Goal: Task Accomplishment & Management: Manage account settings

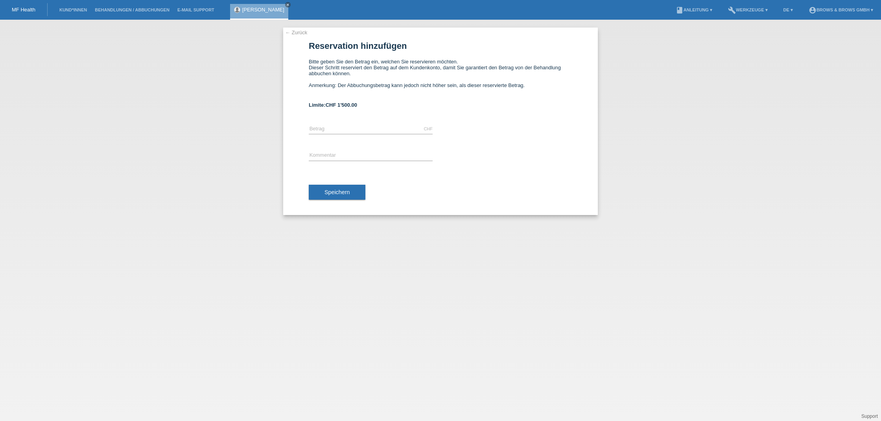
click at [338, 124] on div "CHF error Betrag" at bounding box center [371, 129] width 124 height 27
click at [338, 129] on input "text" at bounding box center [371, 129] width 124 height 10
type input "499.00"
click at [335, 157] on input "text" at bounding box center [371, 156] width 124 height 10
type input "Microblading"
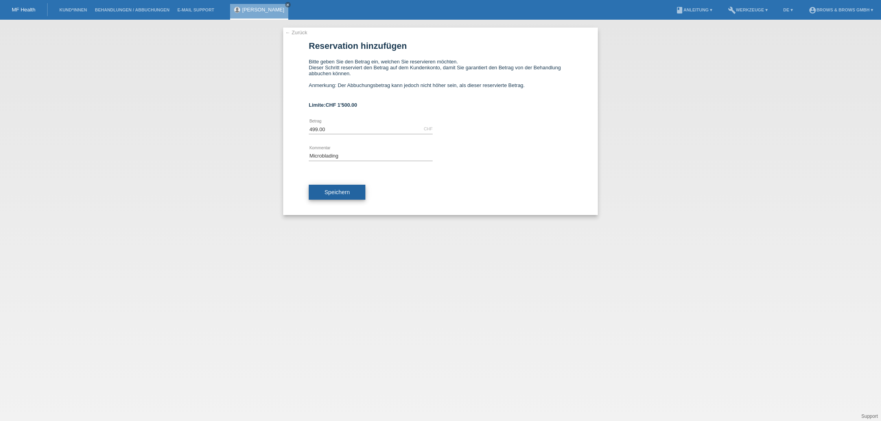
click at [335, 190] on span "Speichern" at bounding box center [337, 192] width 25 height 6
click at [77, 13] on li "Kund*innen" at bounding box center [72, 10] width 35 height 20
click at [76, 11] on link "Kund*innen" at bounding box center [72, 9] width 35 height 5
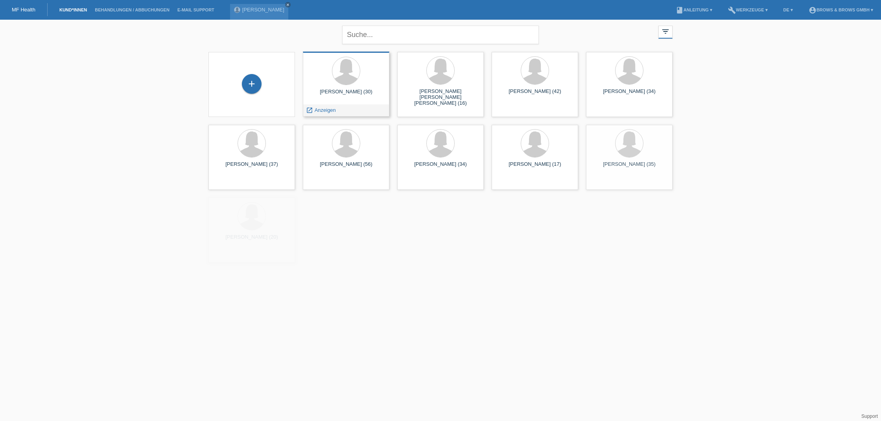
click at [353, 83] on div at bounding box center [346, 72] width 74 height 30
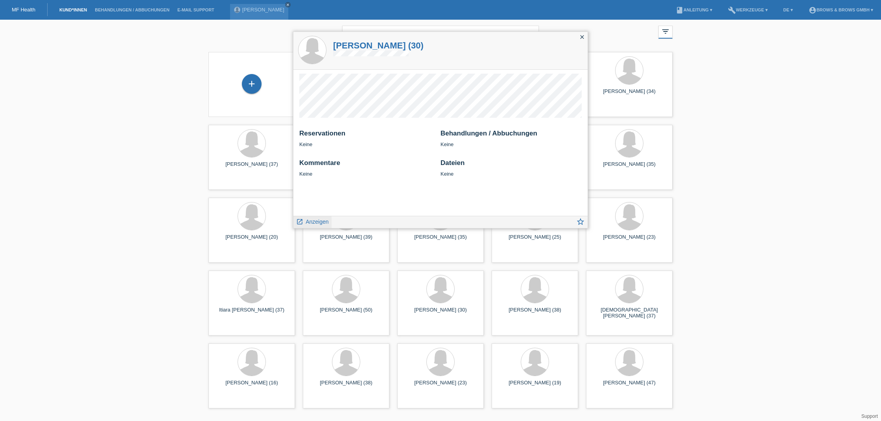
click at [318, 218] on link "launch Anzeigen" at bounding box center [312, 221] width 33 height 10
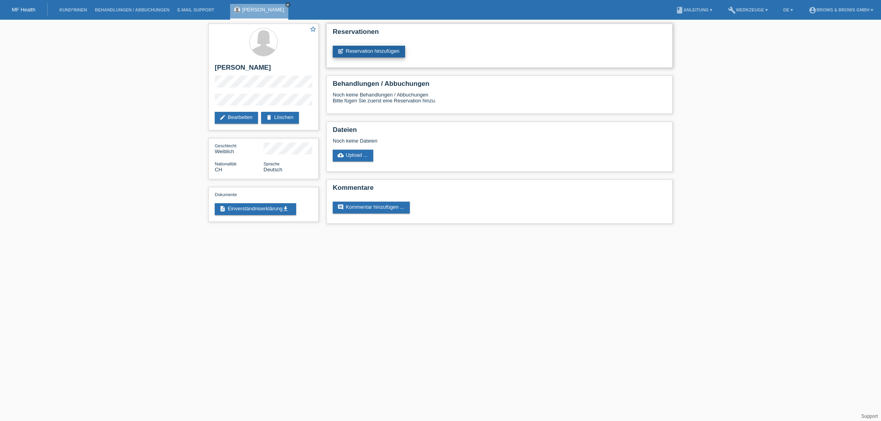
click at [368, 53] on link "post_add Reservation hinzufügen" at bounding box center [369, 52] width 72 height 12
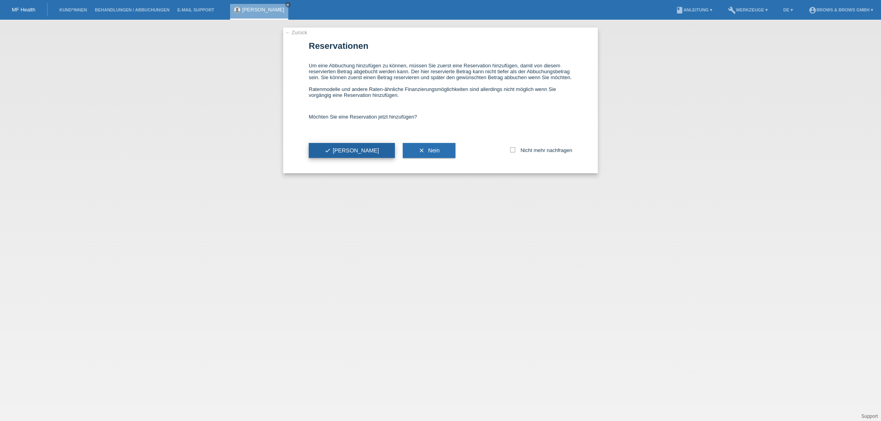
click at [343, 158] on button "check Ja" at bounding box center [352, 150] width 86 height 15
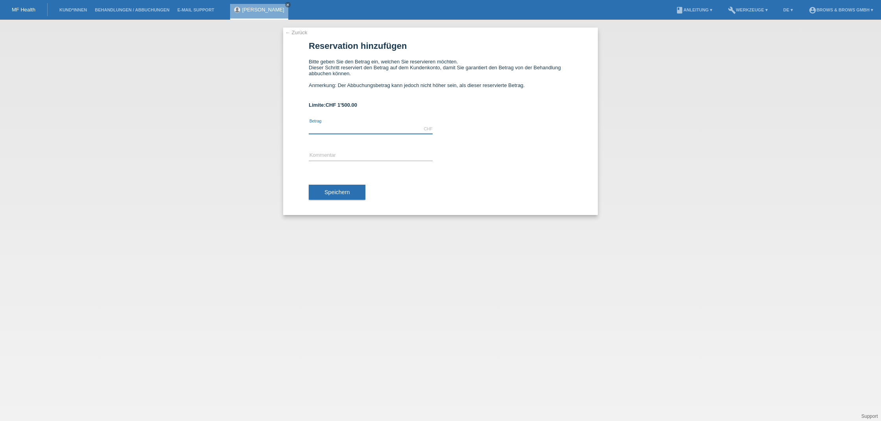
click at [344, 130] on input "text" at bounding box center [371, 129] width 124 height 10
type input "499.00"
click at [349, 157] on input "text" at bounding box center [371, 156] width 124 height 10
type input "Microblading"
click at [339, 186] on button "Speichern" at bounding box center [337, 192] width 57 height 15
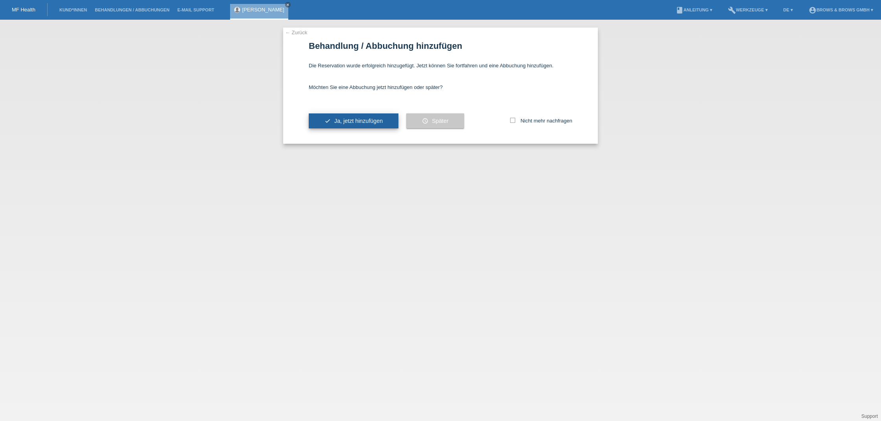
click at [354, 122] on span "Ja, jetzt hinzufügen" at bounding box center [358, 121] width 48 height 6
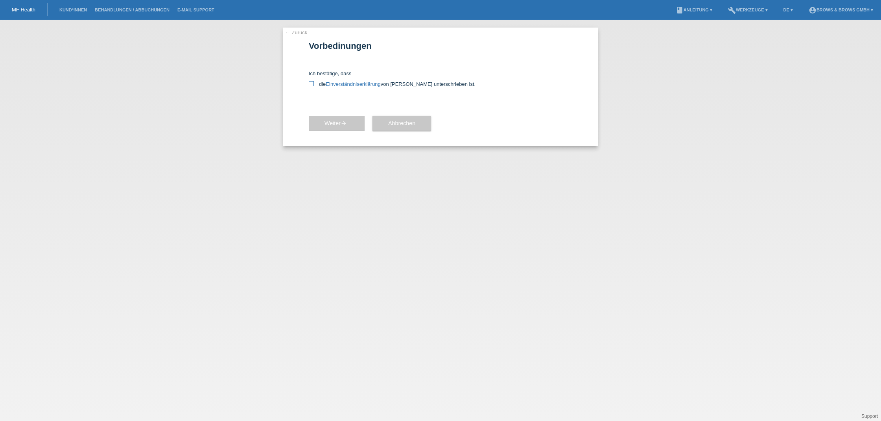
click at [311, 85] on icon at bounding box center [311, 83] width 5 height 5
click at [311, 85] on input "die Einverständniserklärung von der Kundin unterschrieben ist." at bounding box center [311, 83] width 5 height 5
checkbox input "true"
click at [341, 122] on span "Weiter arrow_forward" at bounding box center [337, 123] width 24 height 6
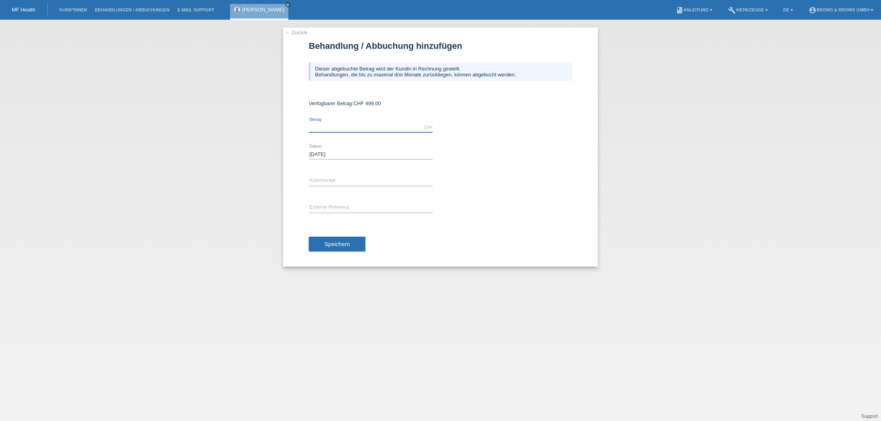
click at [343, 125] on input "text" at bounding box center [371, 127] width 124 height 10
type input "499.00"
click at [342, 180] on input "text" at bounding box center [371, 181] width 124 height 10
type input "Microblading"
click at [341, 244] on span "Speichern" at bounding box center [337, 244] width 25 height 6
